Goal: Transaction & Acquisition: Subscribe to service/newsletter

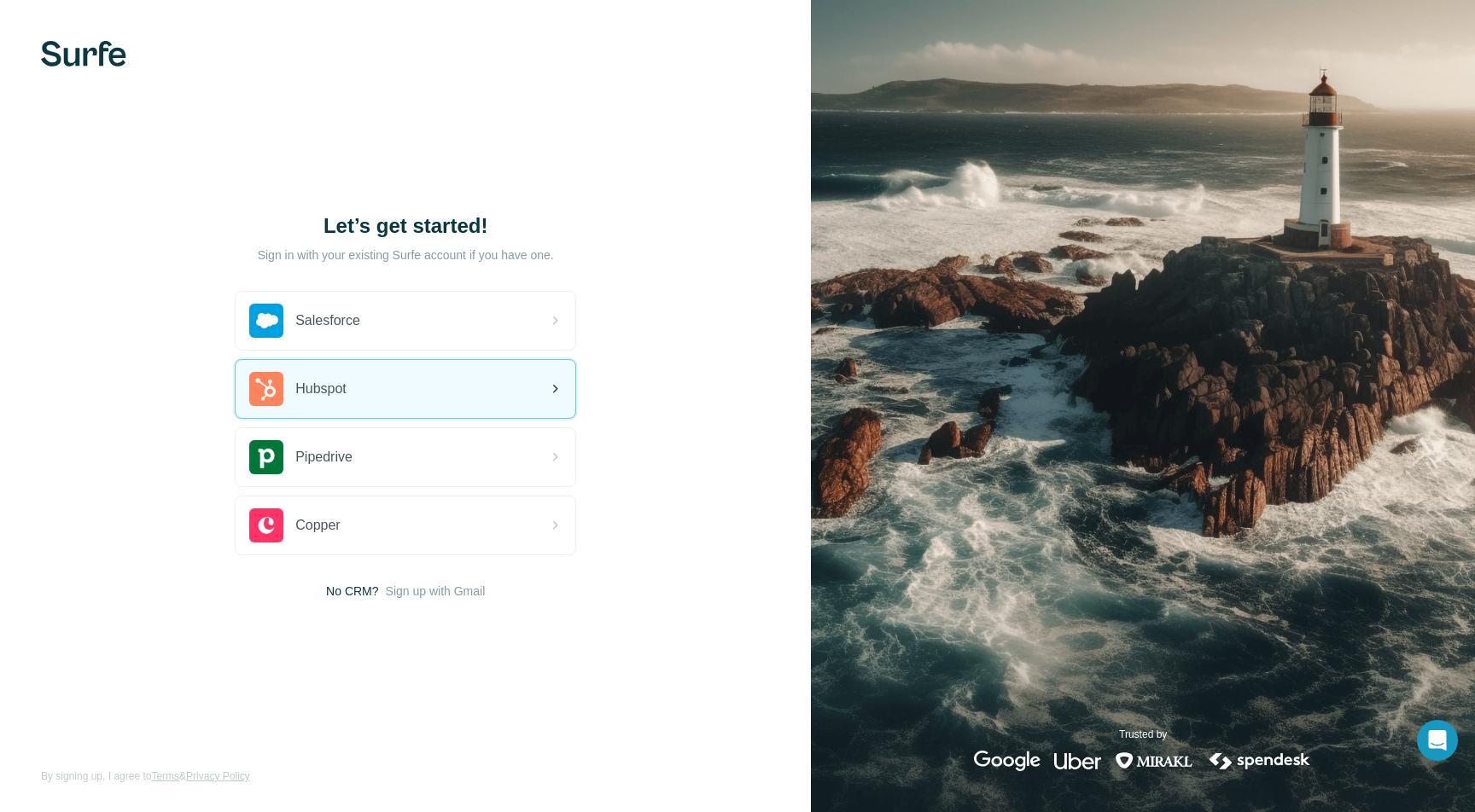
click at [305, 402] on div "Hubspot" at bounding box center [298, 388] width 97 height 34
